Goal: Task Accomplishment & Management: Complete application form

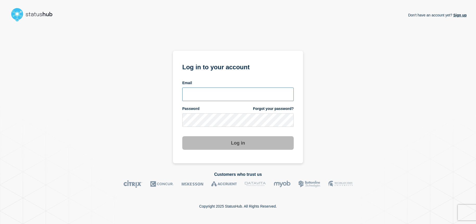
type input "[EMAIL_ADDRESS][DOMAIN_NAME]"
click at [244, 143] on button "Log in" at bounding box center [237, 143] width 111 height 14
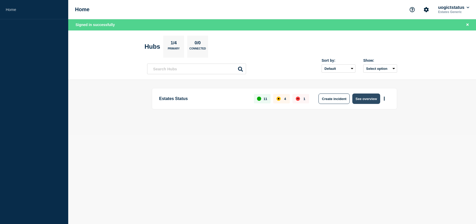
click at [355, 100] on button "See overview" at bounding box center [366, 98] width 28 height 10
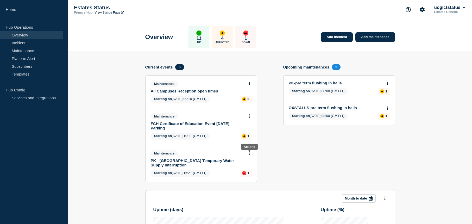
click at [249, 153] on icon at bounding box center [249, 152] width 1 height 3
click at [250, 172] on link "Edit maintenance" at bounding box center [248, 172] width 28 height 4
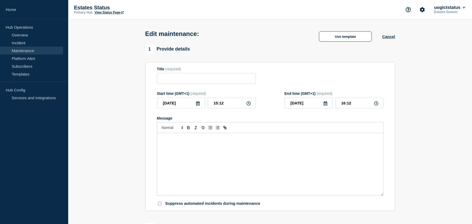
type input "PK - [GEOGRAPHIC_DATA] Temporary Water Supply Interruption"
type input "[DATE]"
type input "15:21"
type input "17:00"
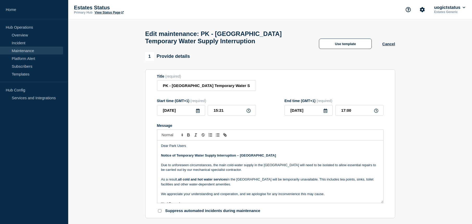
click at [270, 158] on p "Notice of Temporary Water Supply Interruption – [GEOGRAPHIC_DATA]" at bounding box center [270, 155] width 218 height 5
paste div "Message"
click at [268, 157] on strong "Notice of Temporary Water Supply Interruption – Bedford Building10th September …" at bounding box center [240, 155] width 159 height 4
click at [267, 157] on strong "Notice of Temporary Water Supply Interruption – Bedford Building10th September …" at bounding box center [240, 155] width 159 height 4
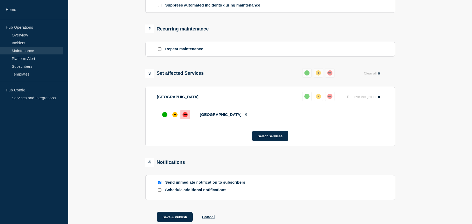
scroll to position [240, 0]
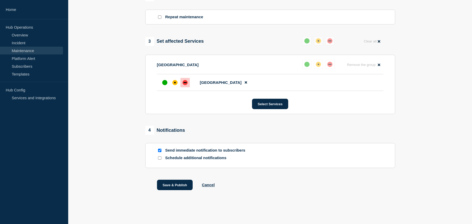
click at [159, 151] on input "Send immediate notification to subscribers" at bounding box center [159, 150] width 3 height 3
checkbox input "false"
drag, startPoint x: 170, startPoint y: 184, endPoint x: 210, endPoint y: 183, distance: 39.8
click at [170, 184] on button "Save & Publish" at bounding box center [175, 185] width 36 height 10
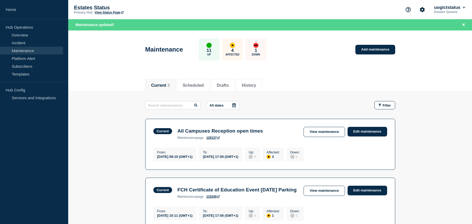
drag, startPoint x: 372, startPoint y: 51, endPoint x: 387, endPoint y: 61, distance: 18.0
click at [372, 51] on link "Add maintenance" at bounding box center [375, 50] width 40 height 10
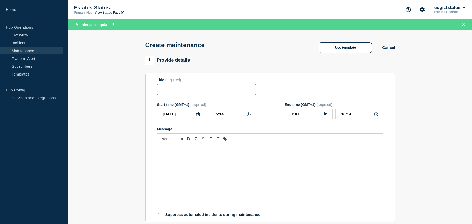
click at [174, 93] on input "Title" at bounding box center [206, 89] width 99 height 11
click at [216, 87] on input "OX LC,SCTC" at bounding box center [206, 89] width 99 height 11
paste input "Water Interruption"
click at [181, 90] on input "OX LC,SCTC Water Interruption" at bounding box center [206, 89] width 99 height 11
type input "OX LC,SC & TC Water Interruption"
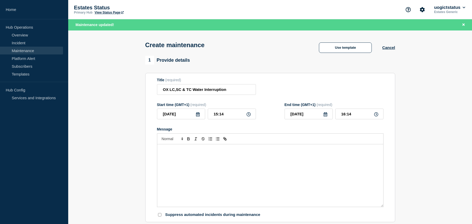
click at [196, 156] on div "Message" at bounding box center [270, 175] width 226 height 62
drag, startPoint x: 191, startPoint y: 161, endPoint x: 202, endPoint y: 162, distance: 11.0
click at [191, 161] on div "Message" at bounding box center [270, 175] width 226 height 62
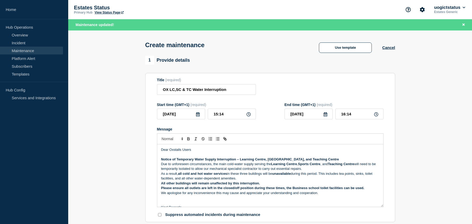
click at [334, 159] on p "Notice of Temporary Water Supply Interruption – Learning Centre, [GEOGRAPHIC_DA…" at bounding box center [270, 159] width 218 height 5
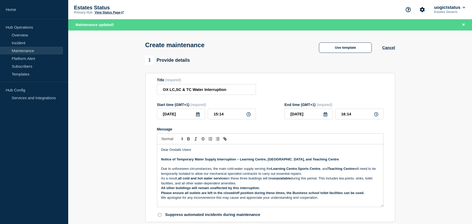
click at [309, 175] on p "Due to unforeseen circumstances, the main cold-water supply serving the Learnin…" at bounding box center [270, 171] width 218 height 10
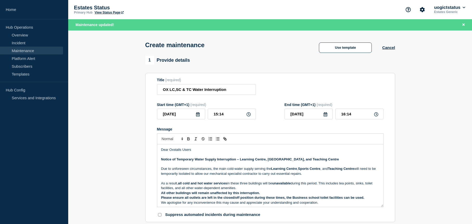
click at [245, 189] on p "As a result, all cold and hot water services in these three buildings will be u…" at bounding box center [270, 186] width 218 height 10
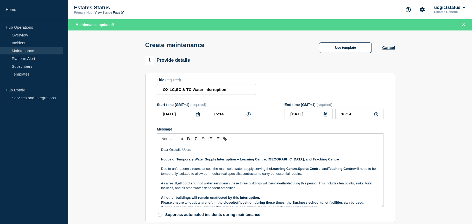
click at [280, 199] on p "All other buildings will remain unaffected by this interruption." at bounding box center [270, 197] width 218 height 5
click at [334, 161] on p "Notice of Temporary Water Supply Interruption – Learning Centre, [GEOGRAPHIC_DA…" at bounding box center [270, 159] width 218 height 5
paste div "Message"
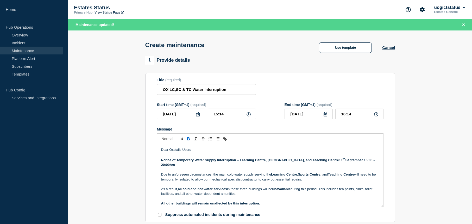
click at [325, 162] on strong "Notice of Temporary Water Supply Interruption – Learning Centre, [GEOGRAPHIC_DA…" at bounding box center [252, 160] width 182 height 4
click at [326, 116] on icon at bounding box center [325, 114] width 4 height 4
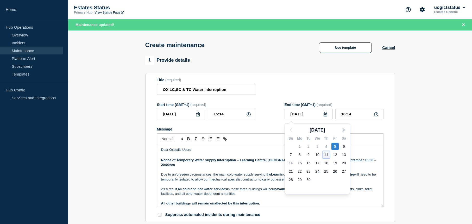
click at [328, 154] on div "11" at bounding box center [325, 154] width 7 height 7
type input "[DATE]"
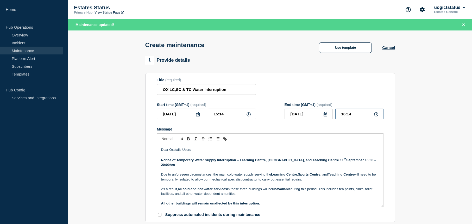
drag, startPoint x: 353, startPoint y: 116, endPoint x: 339, endPoint y: 116, distance: 14.6
click at [339, 115] on input "16:14" at bounding box center [359, 113] width 48 height 11
click at [304, 131] on div "Message" at bounding box center [270, 129] width 226 height 4
drag, startPoint x: 353, startPoint y: 116, endPoint x: 341, endPoint y: 115, distance: 12.0
click at [341, 115] on input "17:00" at bounding box center [359, 113] width 48 height 11
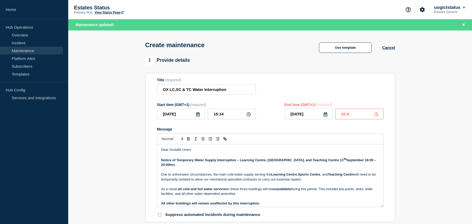
type input "20:00"
click at [327, 131] on div "Message" at bounding box center [270, 129] width 226 height 4
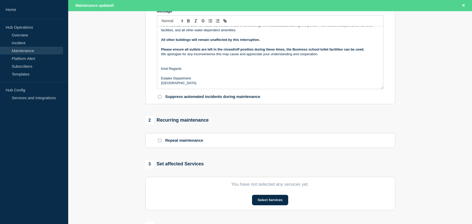
scroll to position [130, 0]
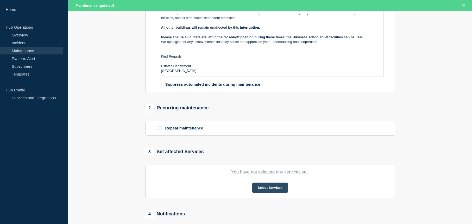
click at [279, 185] on button "Select Services" at bounding box center [270, 187] width 36 height 10
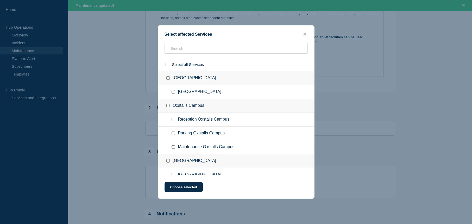
click at [174, 148] on input "Maintenance Oxstalls Campus checkbox" at bounding box center [172, 146] width 3 height 3
checkbox input "true"
click at [186, 189] on button "Choose selected" at bounding box center [183, 187] width 38 height 10
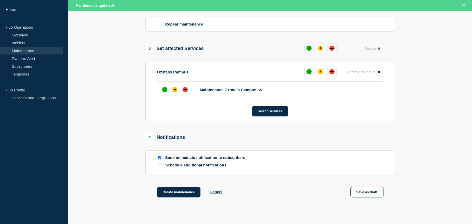
scroll to position [234, 0]
click at [185, 90] on div "down" at bounding box center [184, 89] width 3 height 1
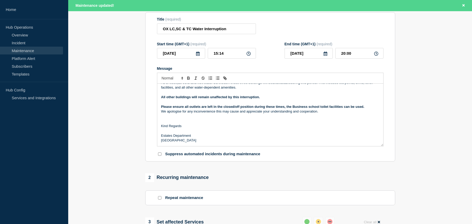
scroll to position [52, 0]
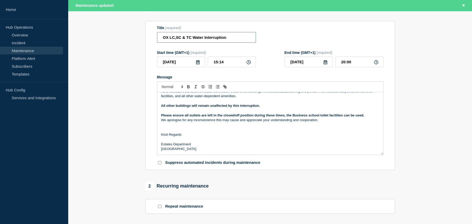
click at [171, 39] on input "OX LC,SC & TC Water Interruption" at bounding box center [206, 37] width 99 height 11
click at [190, 38] on input "OX Learning C,SC & TC Water Interruption" at bounding box center [206, 37] width 99 height 11
click at [189, 38] on input "OX Learning C,SC & TC Water Interruption" at bounding box center [206, 37] width 99 height 11
click at [188, 38] on input "OX Learning C,SC & TC Water Interruption" at bounding box center [206, 37] width 99 height 11
click at [204, 39] on input "OX Learning Centre,SC & TC Water Interruption" at bounding box center [206, 37] width 99 height 11
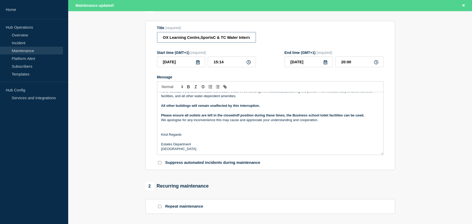
drag, startPoint x: 201, startPoint y: 39, endPoint x: 204, endPoint y: 39, distance: 2.7
click at [202, 39] on input "OX Learning Centre,SportsC & TC Water Interruption" at bounding box center [206, 37] width 99 height 11
click at [217, 38] on input "OX Learning Centre, SportsC & TC Water Interruption" at bounding box center [206, 37] width 99 height 11
click at [214, 39] on input "OX Learning Centre, SportsC & TC Water Interruption" at bounding box center [206, 37] width 99 height 11
click at [217, 38] on input "OX Learning Centre, Sports C & TC Water Interruption" at bounding box center [206, 37] width 99 height 11
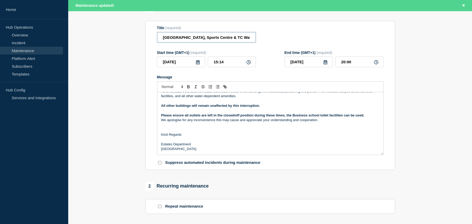
click at [234, 38] on input "[GEOGRAPHIC_DATA], Sports Centre & TC Water Interruption" at bounding box center [206, 37] width 99 height 11
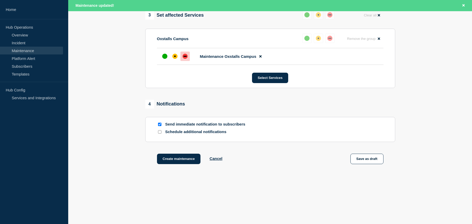
scroll to position [268, 0]
type input "[GEOGRAPHIC_DATA], [GEOGRAPHIC_DATA] & Teaching Centre Water Interruption"
click at [169, 159] on button "Create maintenance" at bounding box center [179, 158] width 44 height 10
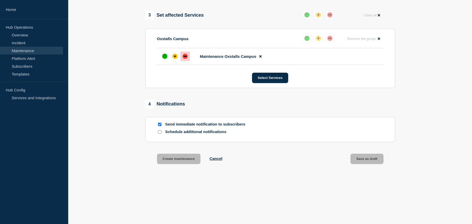
scroll to position [257, 0]
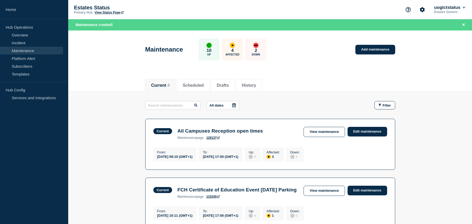
click at [293, 108] on div "All dates Filter" at bounding box center [270, 105] width 250 height 8
